Goal: Task Accomplishment & Management: Use online tool/utility

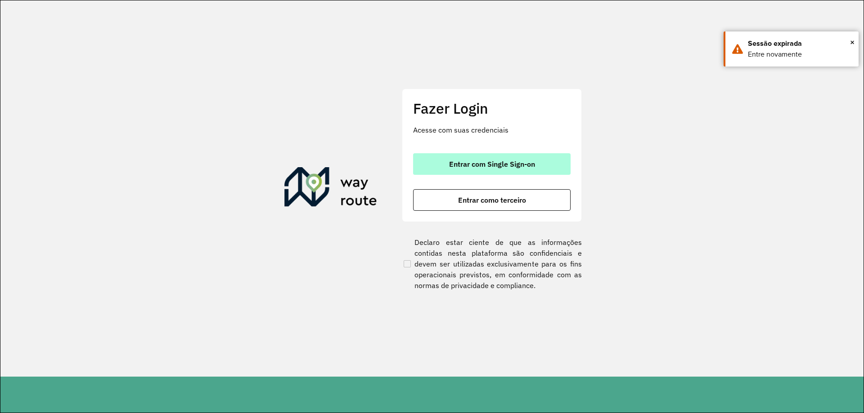
click at [524, 155] on button "Entrar com Single Sign-on" at bounding box center [491, 164] width 157 height 22
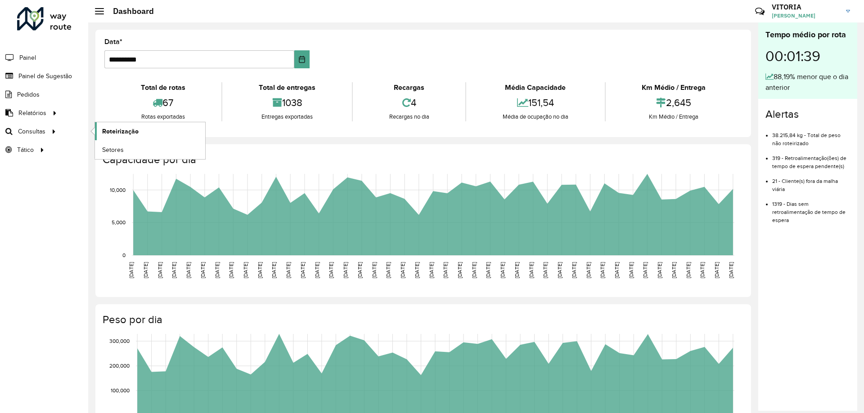
click at [133, 135] on span "Roteirização" at bounding box center [120, 131] width 36 height 9
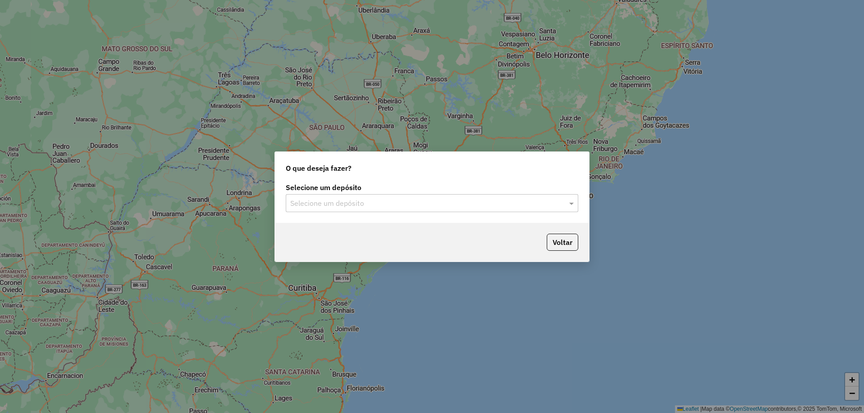
click at [452, 201] on input "text" at bounding box center [422, 203] width 265 height 11
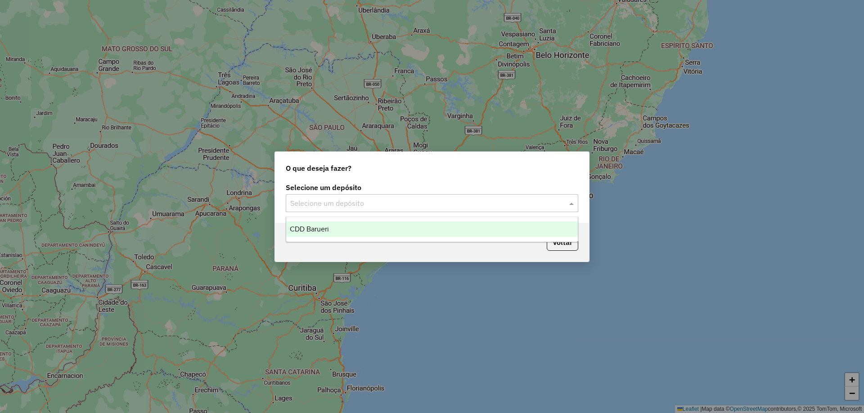
click at [413, 234] on div "CDD Barueri" at bounding box center [431, 229] width 291 height 15
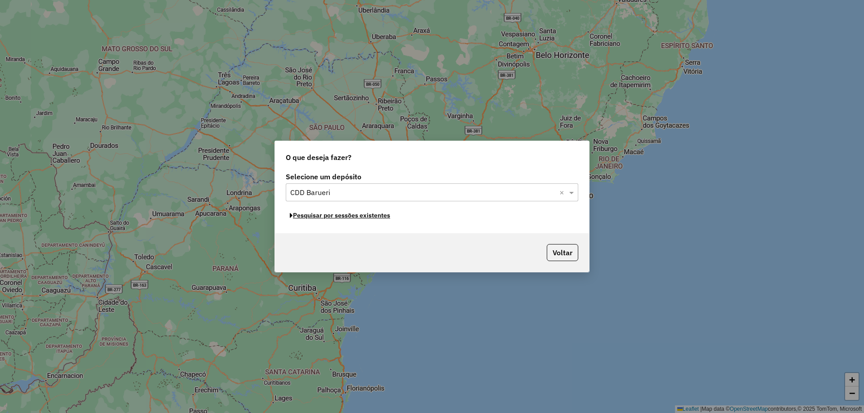
click at [386, 215] on button "Pesquisar por sessões existentes" at bounding box center [340, 216] width 108 height 14
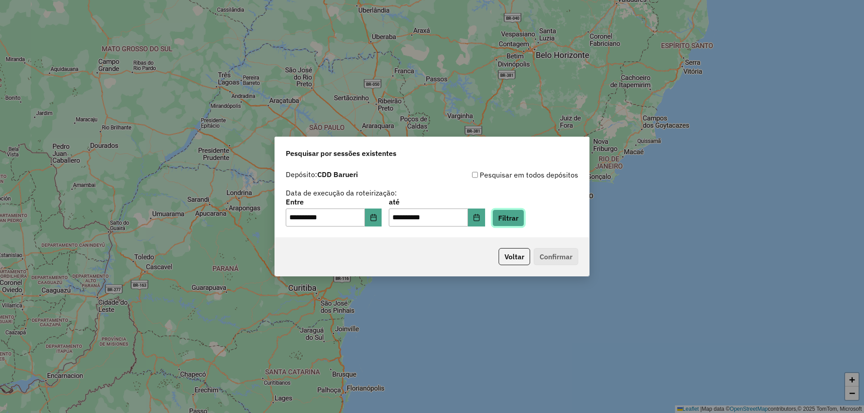
click at [509, 220] on button "Filtrar" at bounding box center [508, 218] width 32 height 17
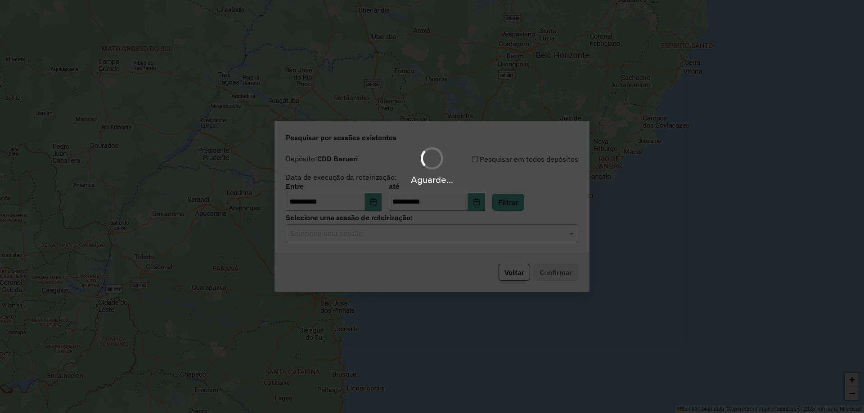
click at [447, 242] on div "Aguarde..." at bounding box center [432, 206] width 864 height 413
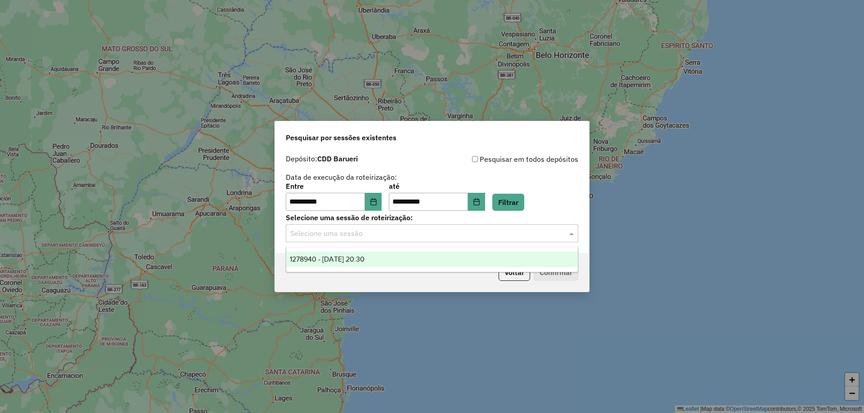
click at [448, 234] on input "text" at bounding box center [422, 234] width 265 height 11
click at [434, 257] on div "1278940 - [DATE] 20:30" at bounding box center [431, 259] width 291 height 15
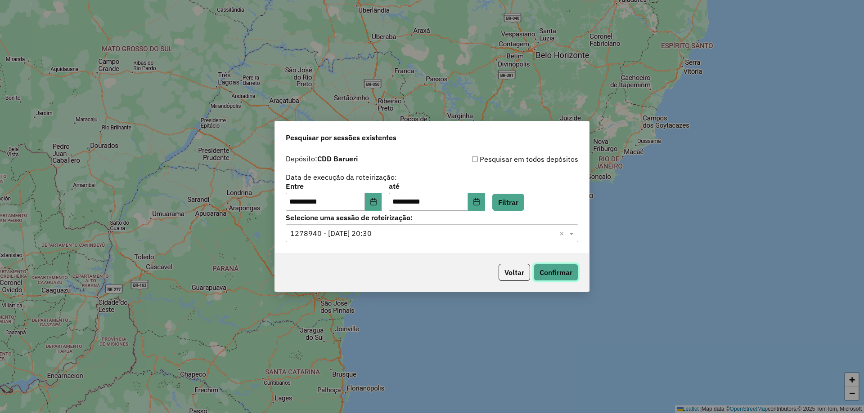
click at [569, 274] on button "Confirmar" at bounding box center [556, 272] width 45 height 17
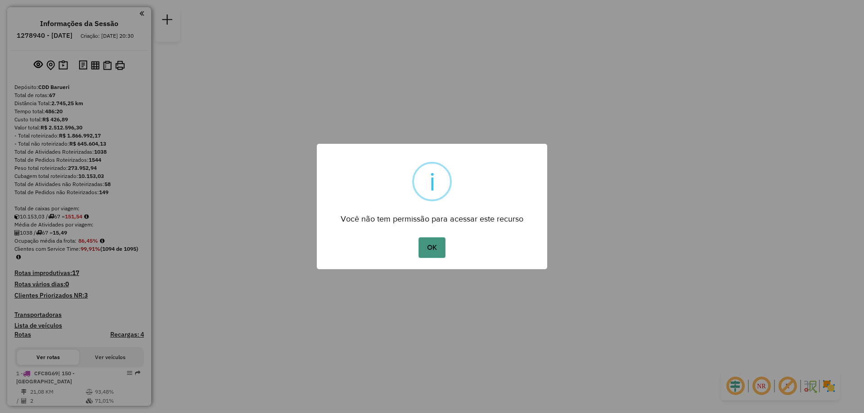
click at [438, 247] on button "OK" at bounding box center [431, 248] width 27 height 21
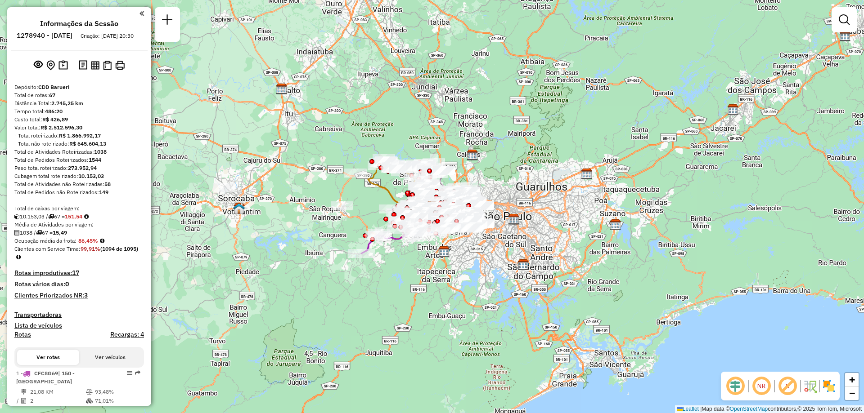
click at [757, 390] on em at bounding box center [761, 387] width 22 height 22
click at [826, 386] on img at bounding box center [828, 386] width 14 height 14
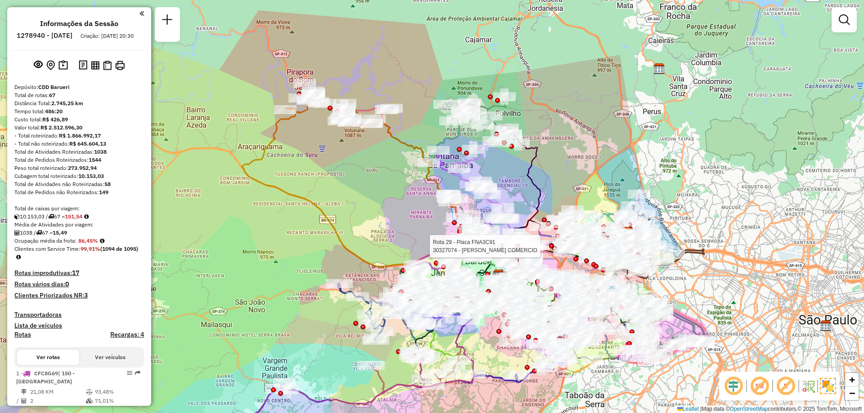
drag, startPoint x: 559, startPoint y: 254, endPoint x: 516, endPoint y: 233, distance: 47.1
click at [516, 244] on div at bounding box center [517, 246] width 5 height 5
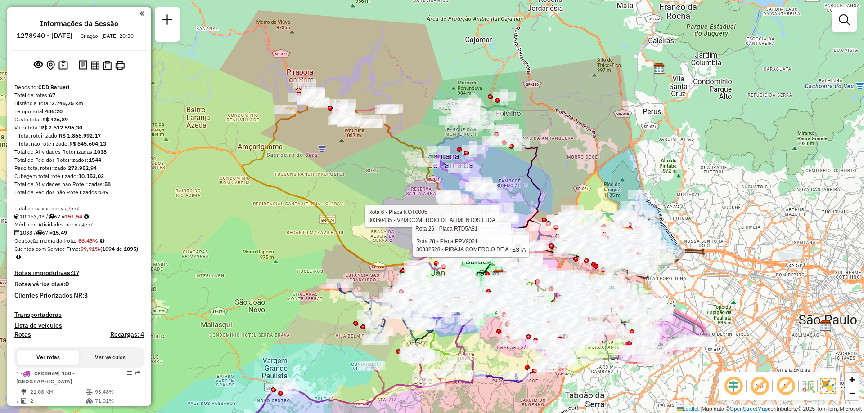
click at [511, 173] on div "Rota 6 - Placa NOT0005 30360435 - V2M COMERCIO DE ALIMENTOS LTDA Rota 26 - Plac…" at bounding box center [432, 206] width 864 height 413
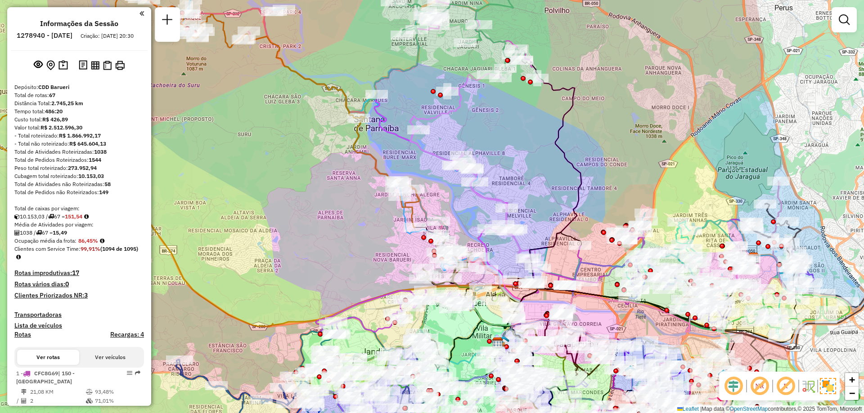
drag, startPoint x: 529, startPoint y: 202, endPoint x: 530, endPoint y: 174, distance: 27.9
click at [530, 174] on div "Janela de atendimento Grade de atendimento Capacidade Transportadoras Veículos …" at bounding box center [432, 206] width 864 height 413
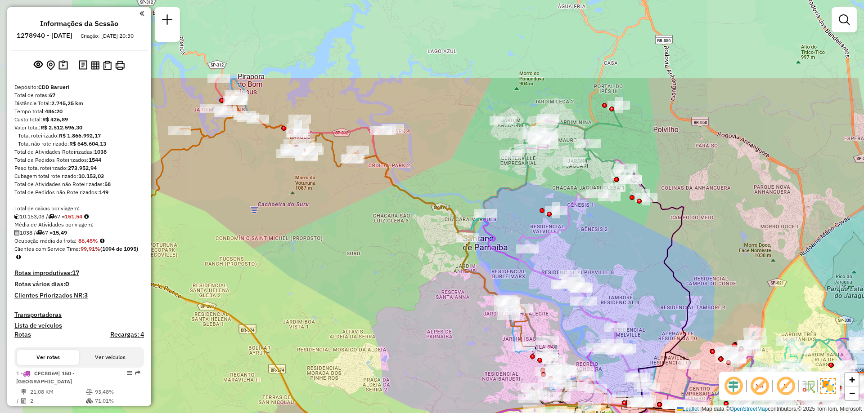
drag, startPoint x: 545, startPoint y: 190, endPoint x: 654, endPoint y: 309, distance: 161.4
click at [654, 309] on div "Janela de atendimento Grade de atendimento Capacidade Transportadoras Veículos …" at bounding box center [432, 206] width 864 height 413
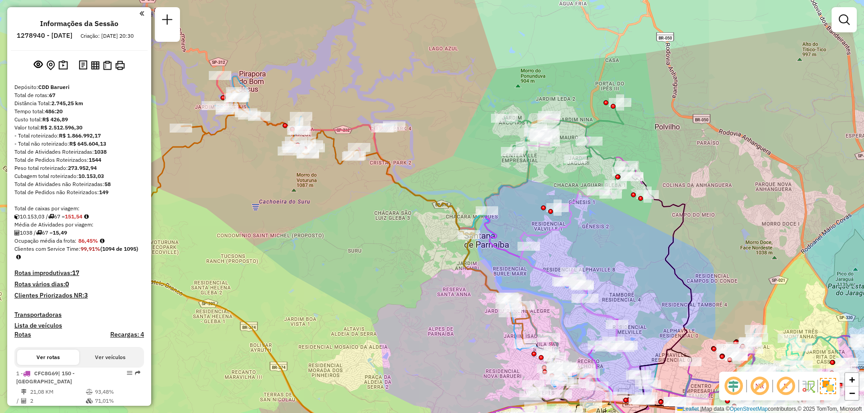
drag, startPoint x: 642, startPoint y: 282, endPoint x: 646, endPoint y: 187, distance: 95.9
click at [646, 187] on div "Janela de atendimento Grade de atendimento Capacidade Transportadoras Veículos …" at bounding box center [432, 206] width 864 height 413
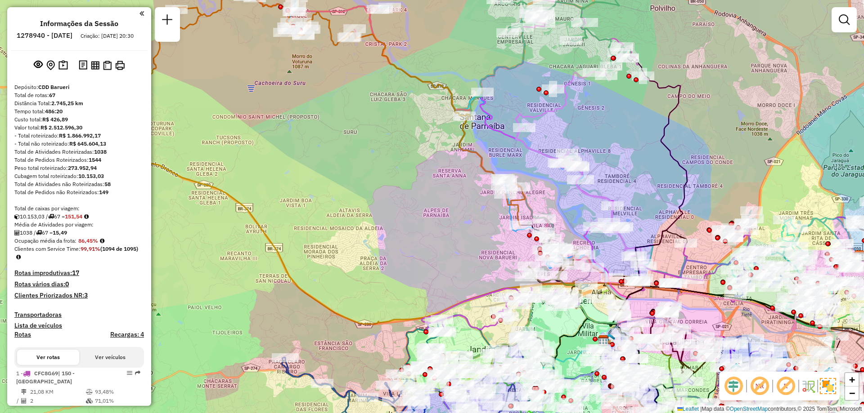
drag, startPoint x: 660, startPoint y: 249, endPoint x: 597, endPoint y: 116, distance: 147.1
click at [597, 117] on div "Janela de atendimento Grade de atendimento Capacidade Transportadoras Veículos …" at bounding box center [432, 206] width 864 height 413
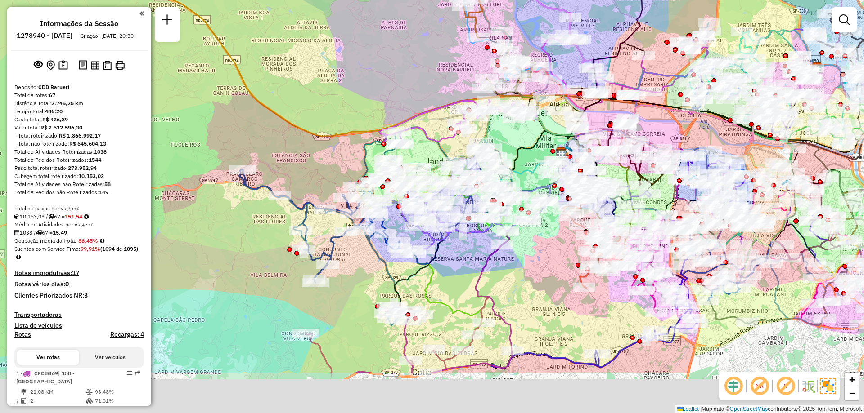
drag, startPoint x: 539, startPoint y: 361, endPoint x: 554, endPoint y: 276, distance: 86.3
click at [554, 276] on div "Janela de atendimento Grade de atendimento Capacidade Transportadoras Veículos …" at bounding box center [432, 206] width 864 height 413
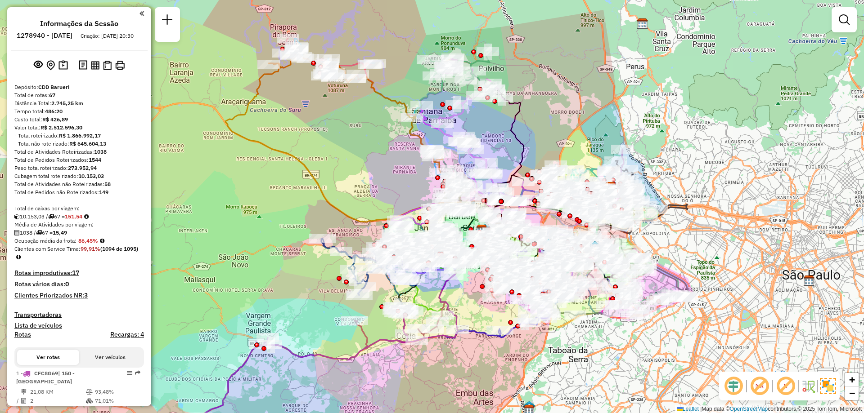
drag, startPoint x: 474, startPoint y: 295, endPoint x: 459, endPoint y: 313, distance: 24.0
click at [461, 313] on div "Janela de atendimento Grade de atendimento Capacidade Transportadoras Veículos …" at bounding box center [432, 206] width 864 height 413
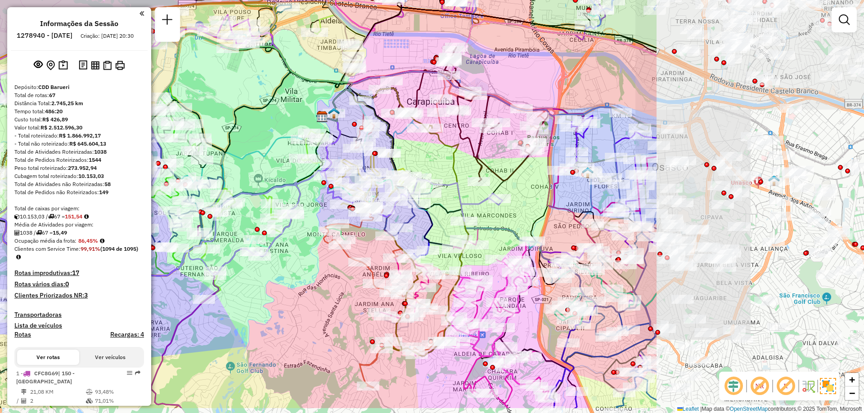
drag, startPoint x: 761, startPoint y: 221, endPoint x: 467, endPoint y: 175, distance: 297.4
click at [467, 175] on div "Janela de atendimento Grade de atendimento Capacidade Transportadoras Veículos …" at bounding box center [432, 206] width 864 height 413
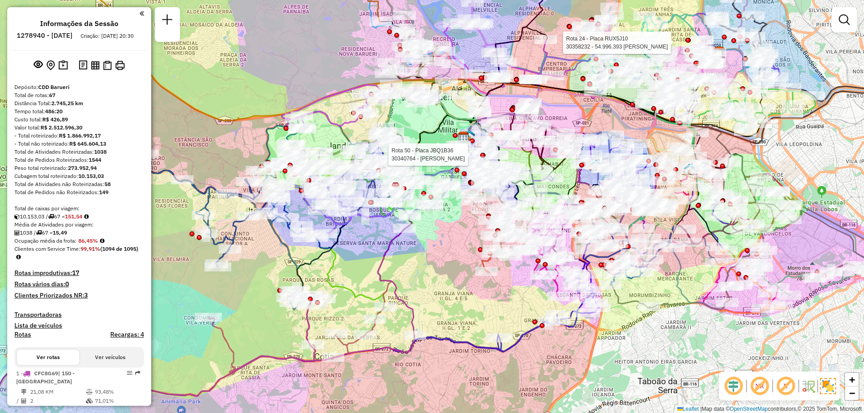
scroll to position [2638, 0]
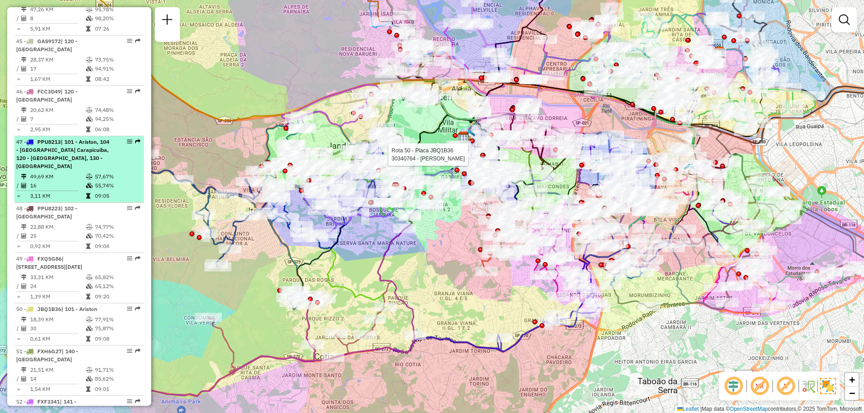
select select "**********"
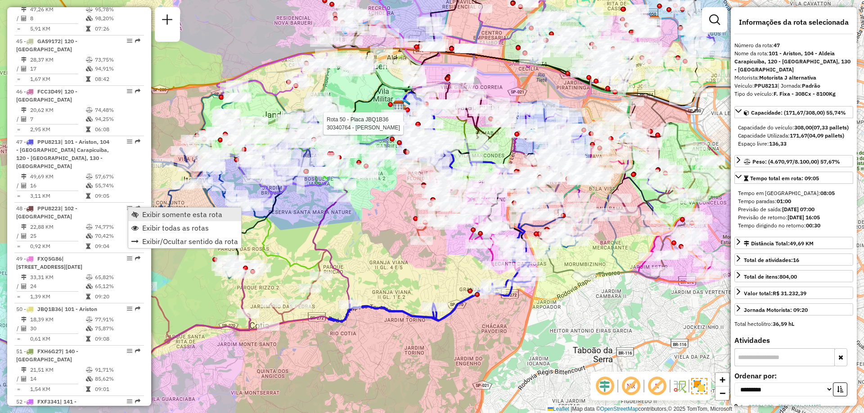
click at [147, 213] on span "Exibir somente esta rota" at bounding box center [182, 214] width 80 height 7
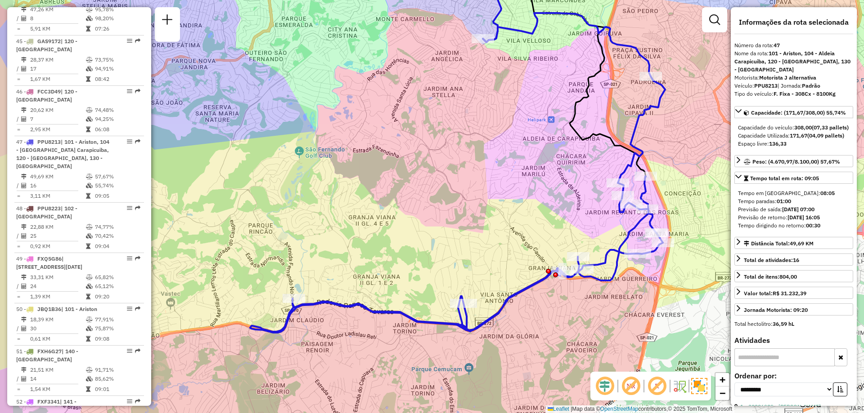
drag, startPoint x: 439, startPoint y: 285, endPoint x: 459, endPoint y: 282, distance: 19.5
click at [459, 282] on div "Janela de atendimento Grade de atendimento Capacidade Transportadoras Veículos …" at bounding box center [432, 206] width 864 height 413
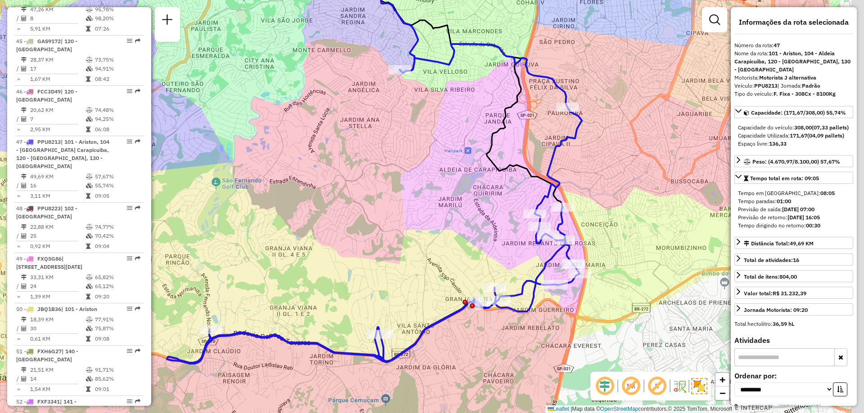
drag, startPoint x: 551, startPoint y: 260, endPoint x: 433, endPoint y: 282, distance: 119.5
click at [433, 282] on div "Janela de atendimento Grade de atendimento Capacidade Transportadoras Veículos …" at bounding box center [432, 206] width 864 height 413
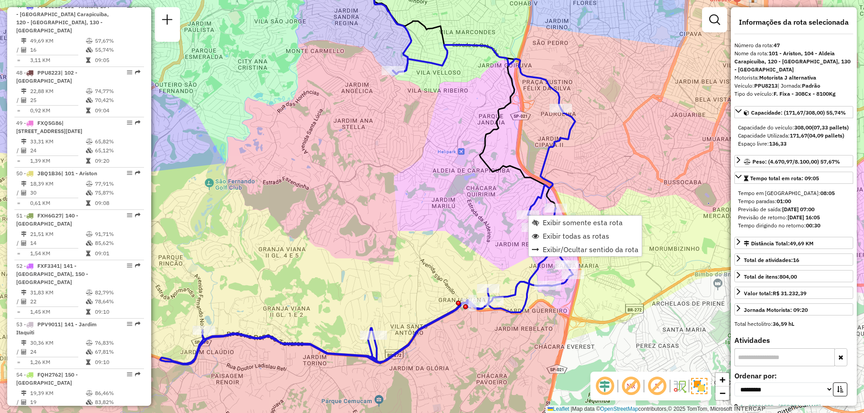
scroll to position [2832, 0]
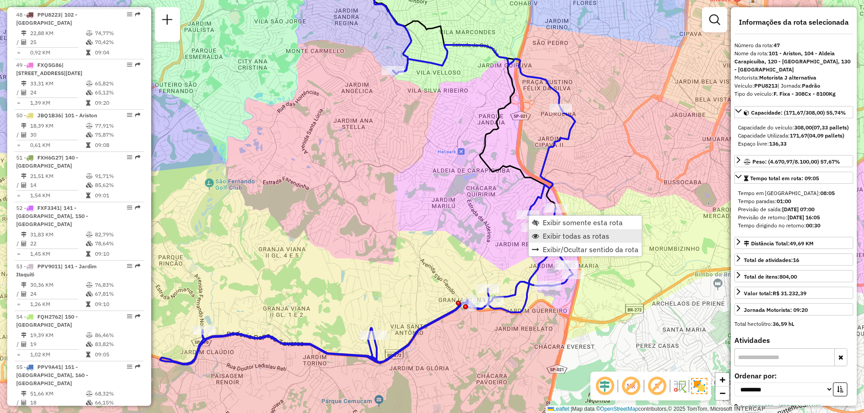
click at [551, 234] on span "Exibir todas as rotas" at bounding box center [576, 236] width 67 height 7
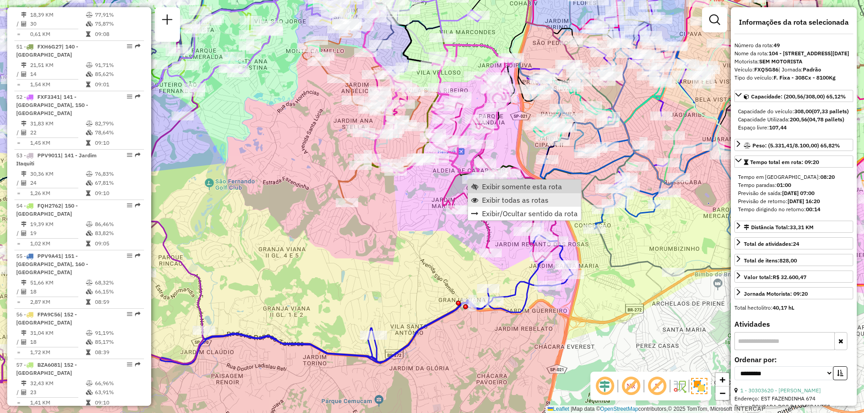
scroll to position [2949, 0]
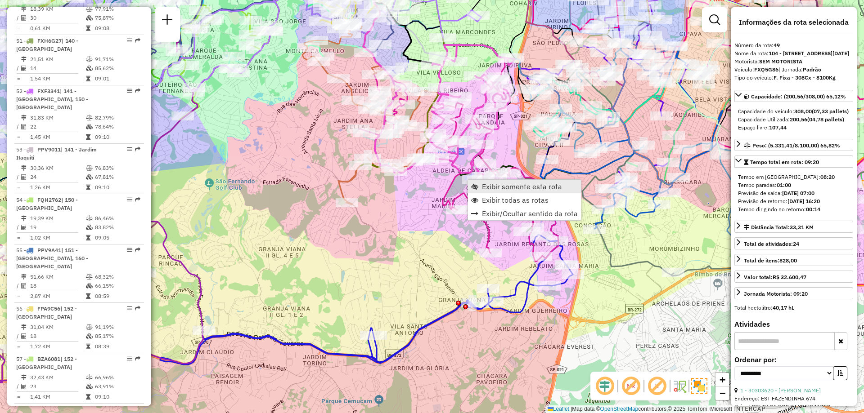
click at [486, 189] on span "Exibir somente esta rota" at bounding box center [522, 186] width 80 height 7
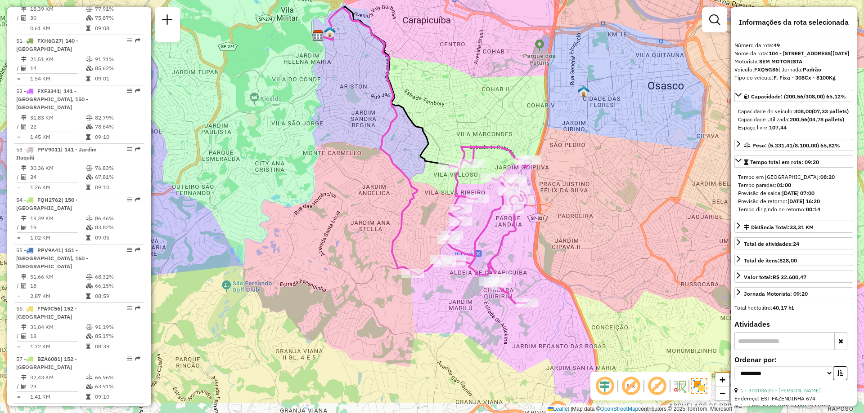
drag, startPoint x: 545, startPoint y: 276, endPoint x: 545, endPoint y: 270, distance: 5.9
click at [545, 270] on div "Janela de atendimento Grade de atendimento Capacidade Transportadoras Veículos …" at bounding box center [432, 206] width 864 height 413
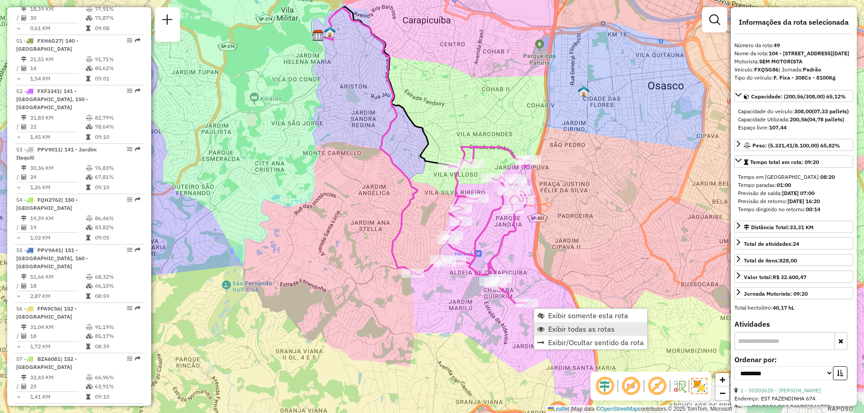
click at [562, 327] on span "Exibir todas as rotas" at bounding box center [581, 329] width 67 height 7
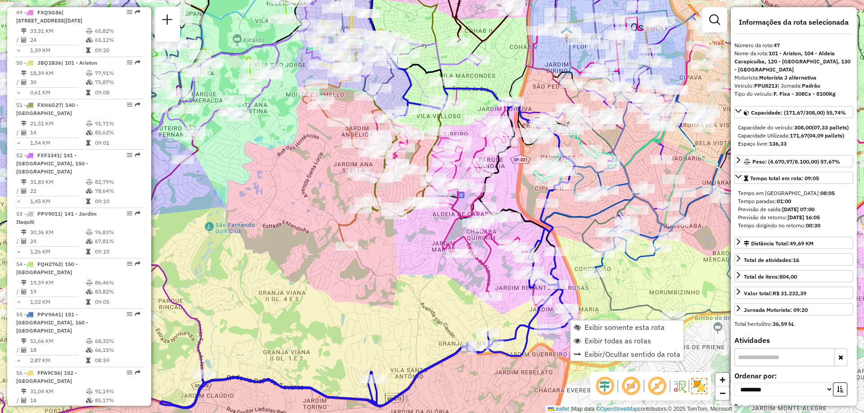
scroll to position [2832, 0]
